Goal: Use online tool/utility: Use online tool/utility

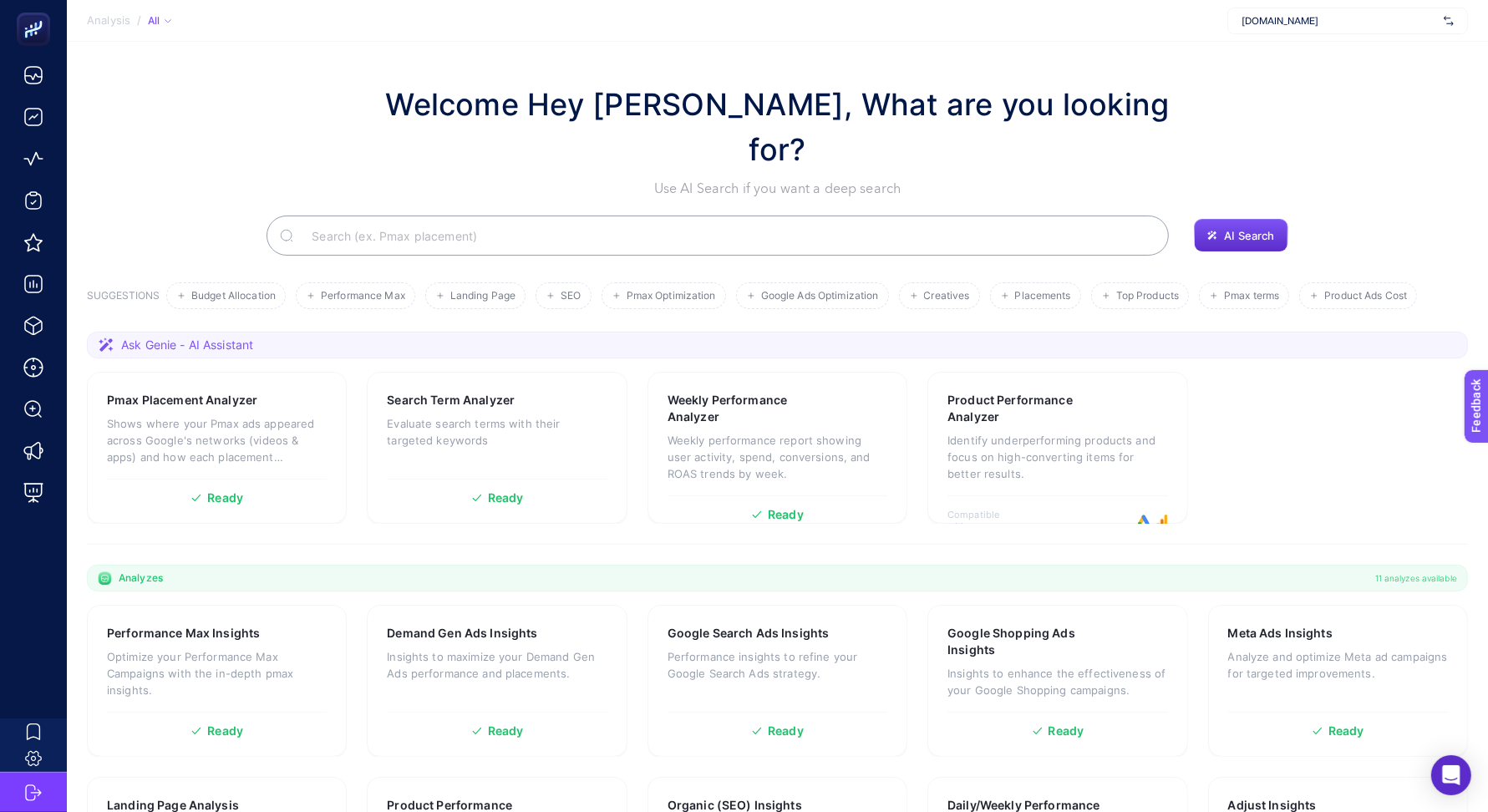
click at [1386, 82] on div "Welcome Hey [PERSON_NAME], What are you looking for? Use AI Search if you want …" at bounding box center [778, 141] width 1381 height 117
click at [1354, 31] on div "[DOMAIN_NAME]" at bounding box center [1347, 21] width 241 height 27
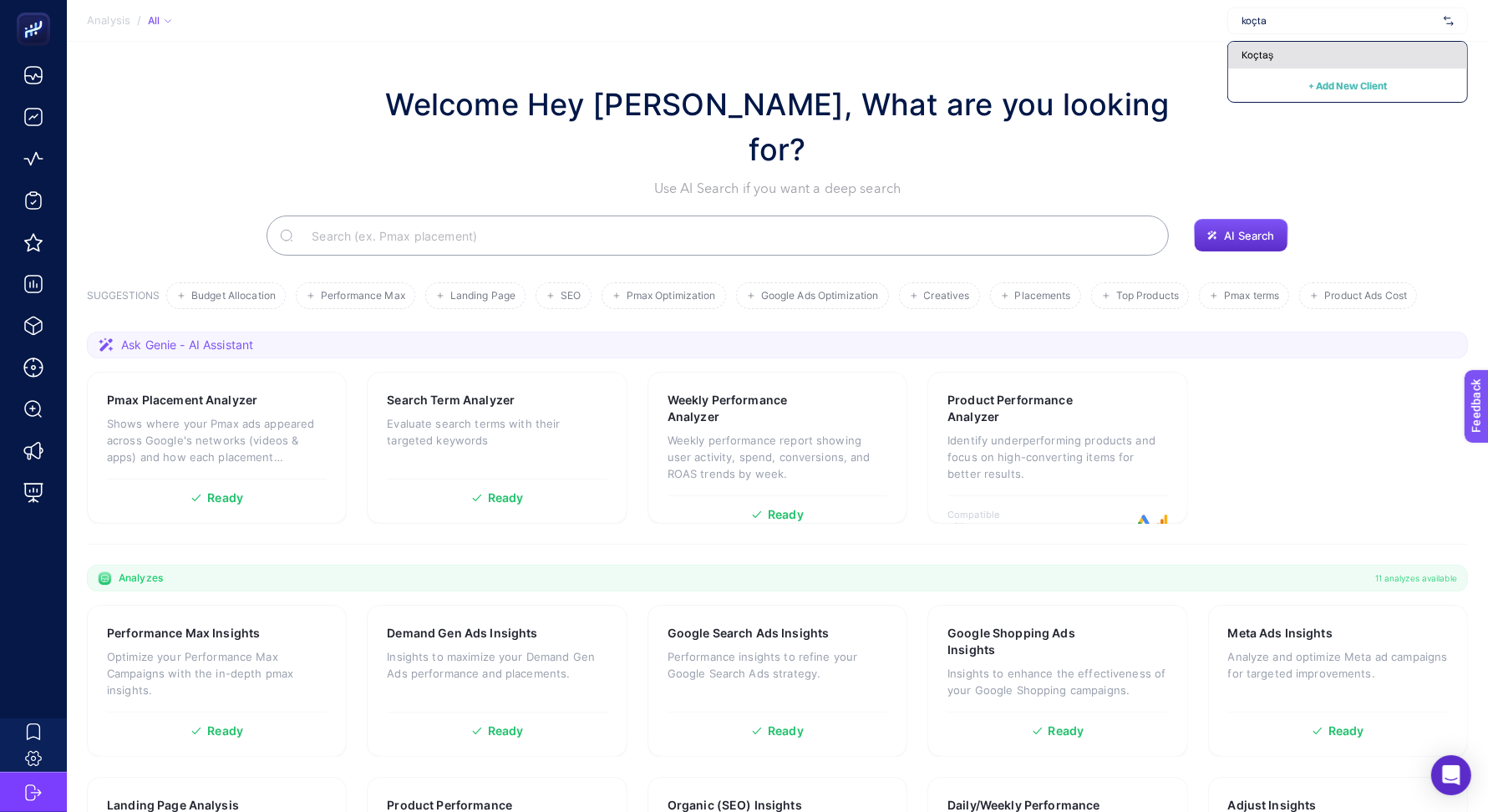
type input "koçta"
click at [1352, 49] on div "Koçtaş" at bounding box center [1347, 54] width 239 height 27
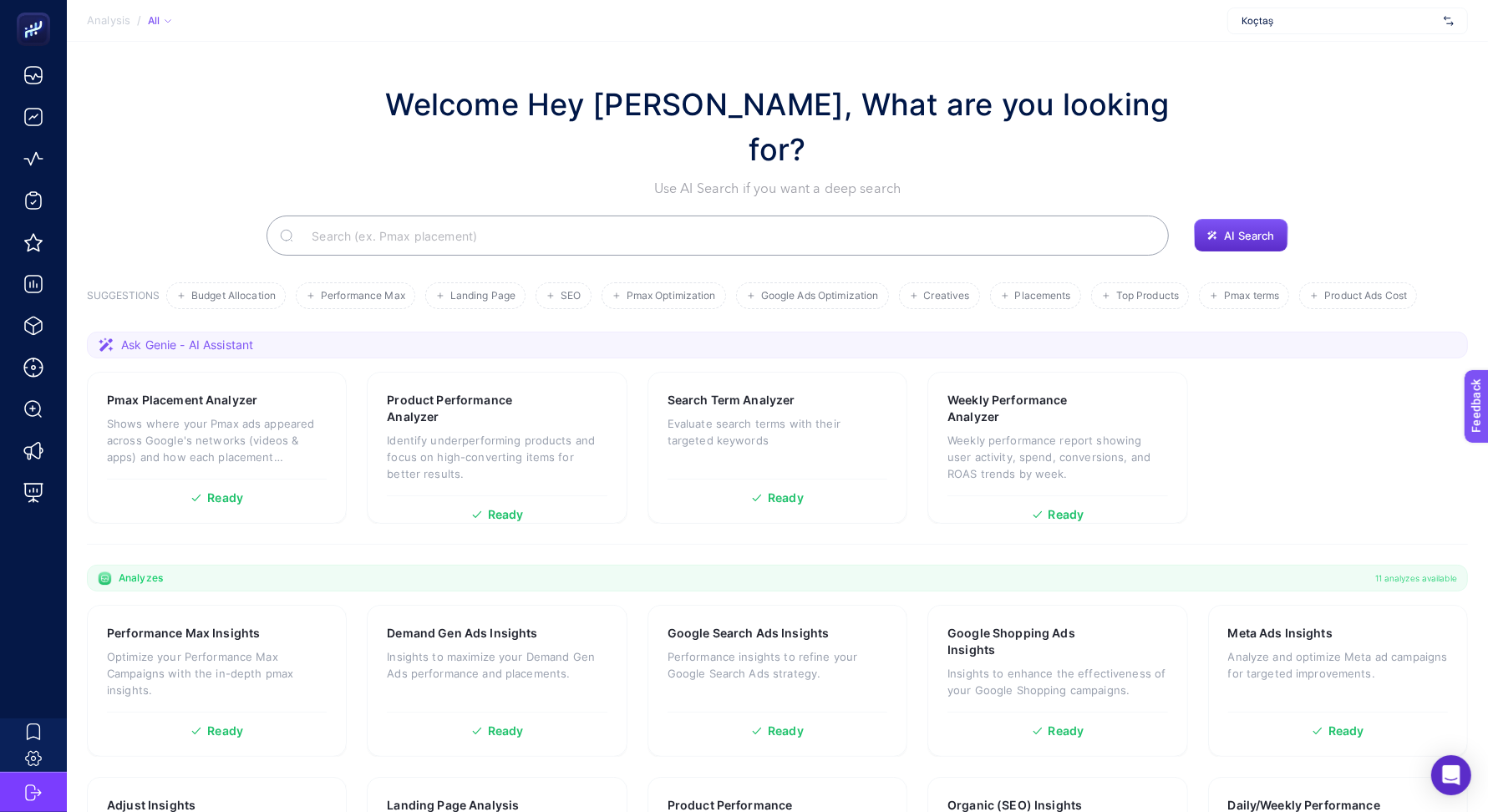
click at [452, 212] on input "Search" at bounding box center [727, 236] width 857 height 47
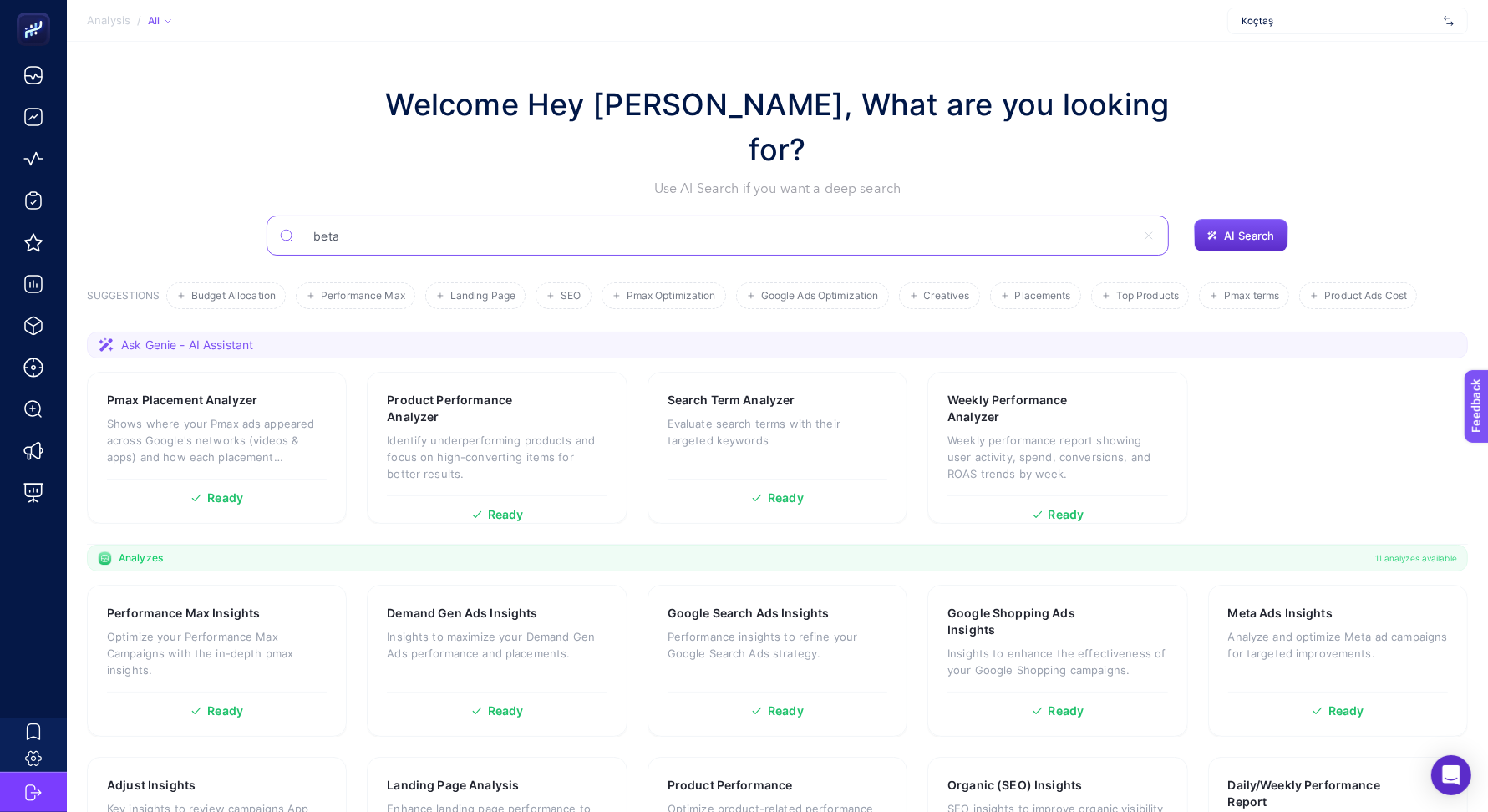
type input "beta"
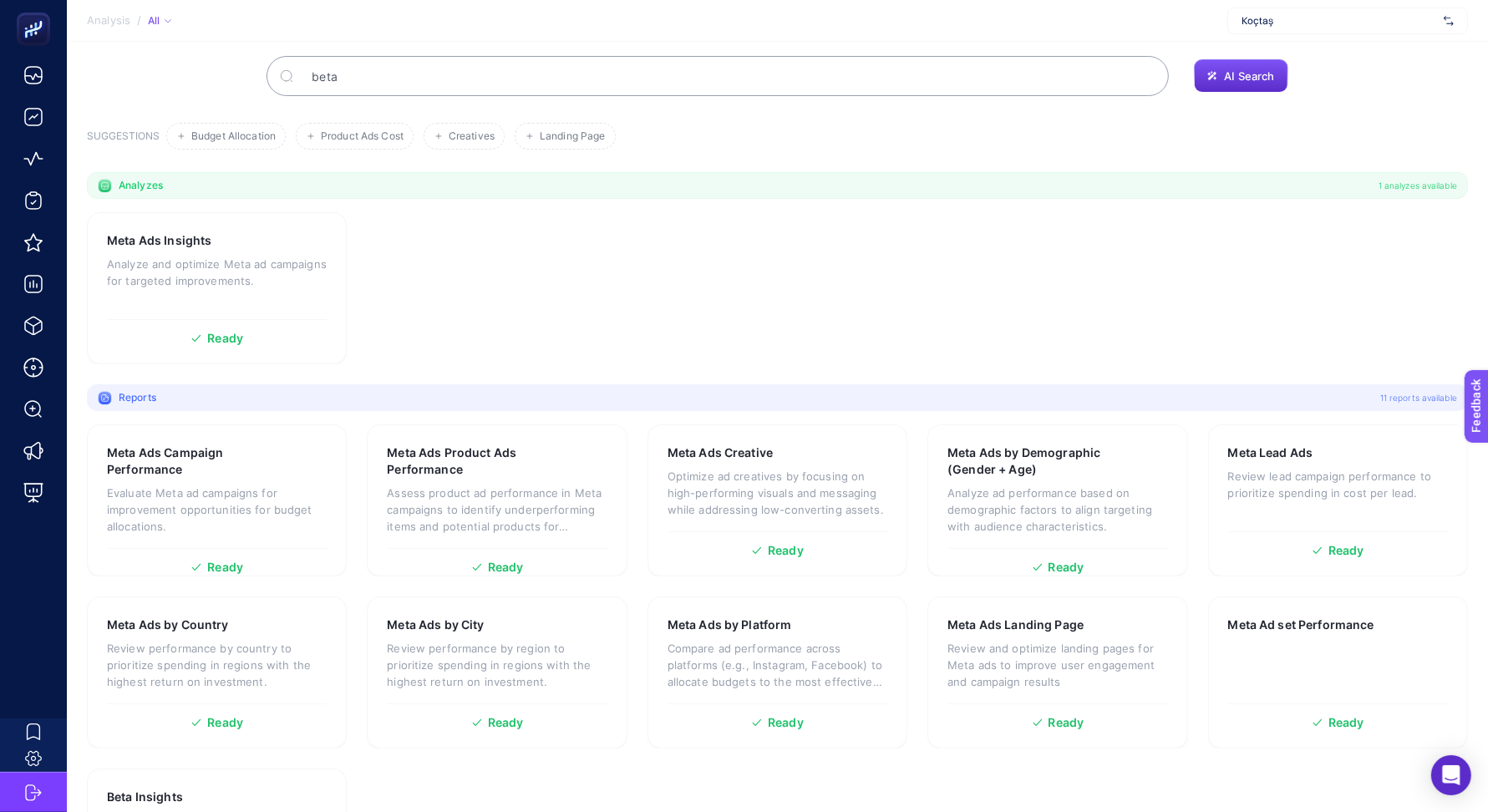
scroll to position [242, 0]
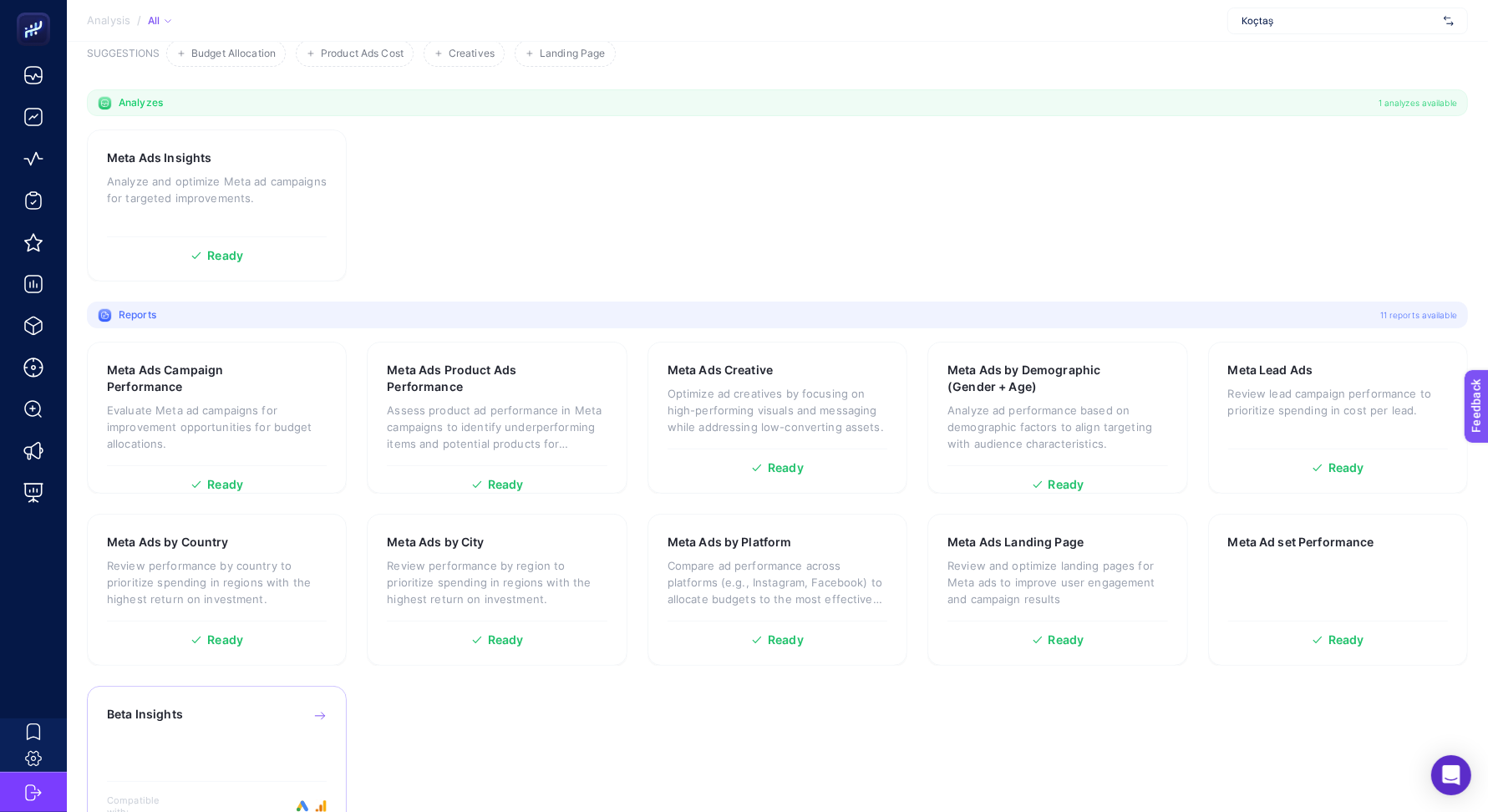
click at [226, 706] on div "Beta Insights" at bounding box center [217, 733] width 220 height 56
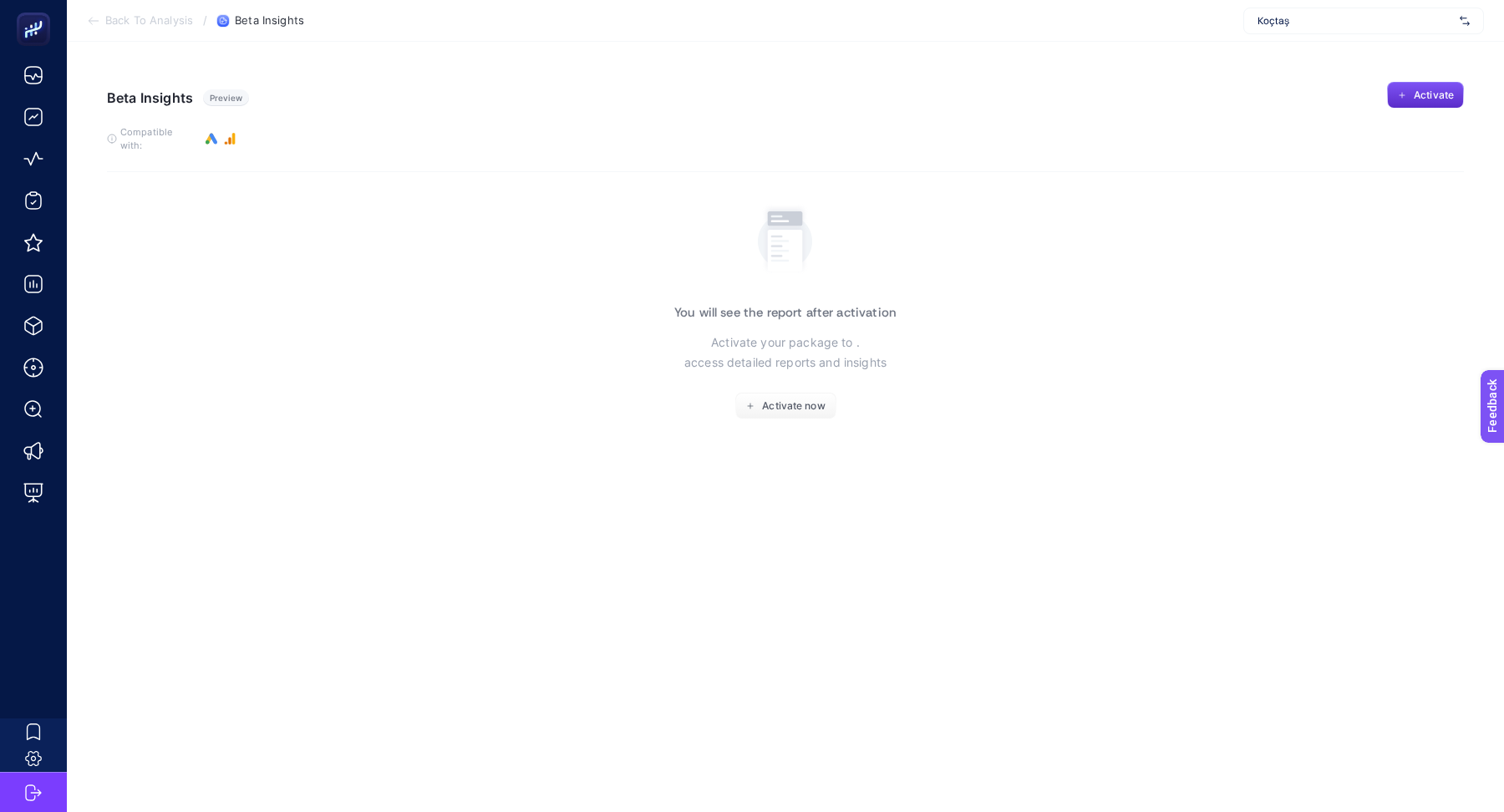
click at [121, 19] on span "Back To Analysis" at bounding box center [149, 20] width 88 height 13
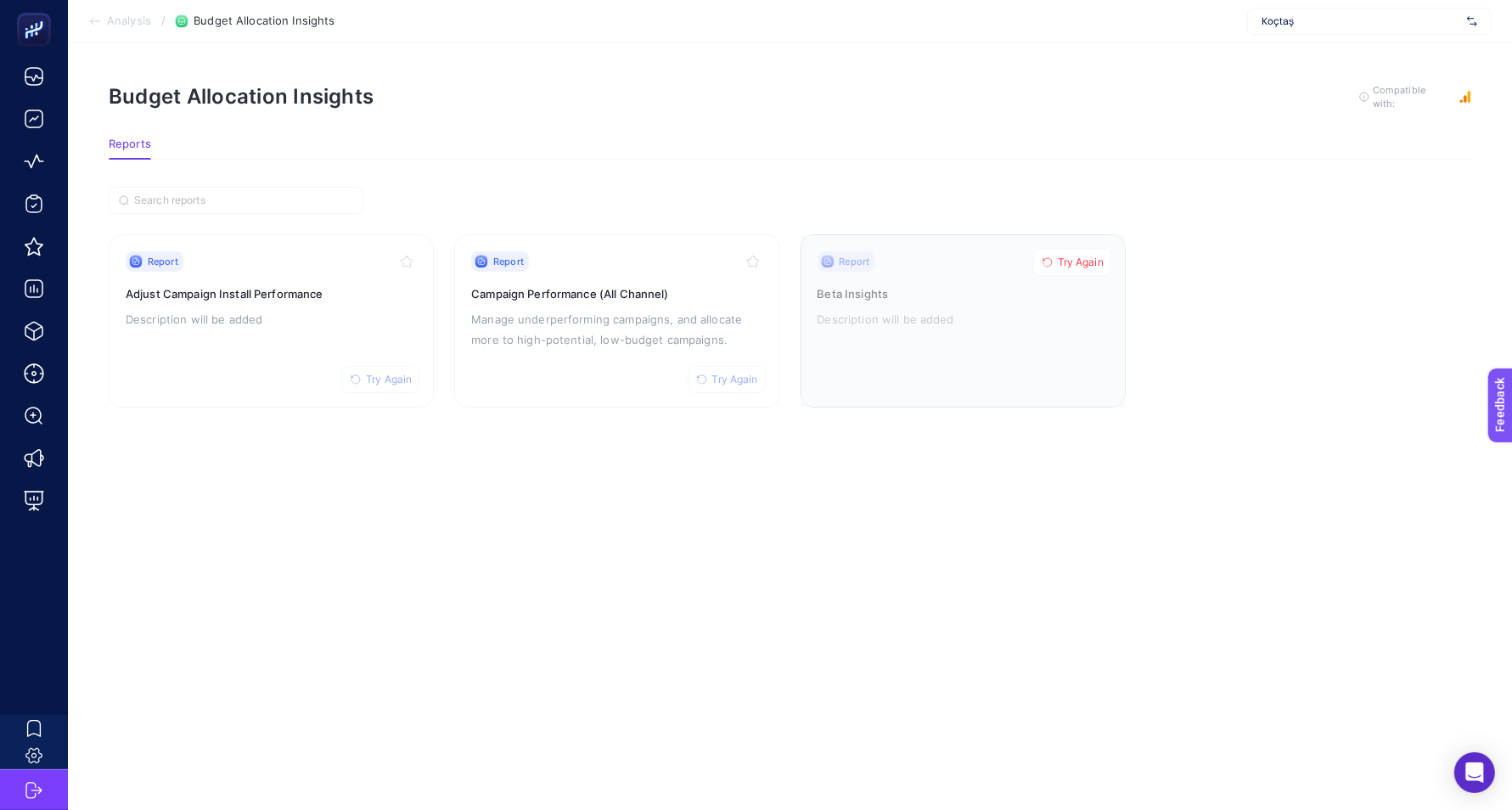
click at [1076, 256] on span "Try Again" at bounding box center [1081, 261] width 46 height 13
